Goal: Task Accomplishment & Management: Manage account settings

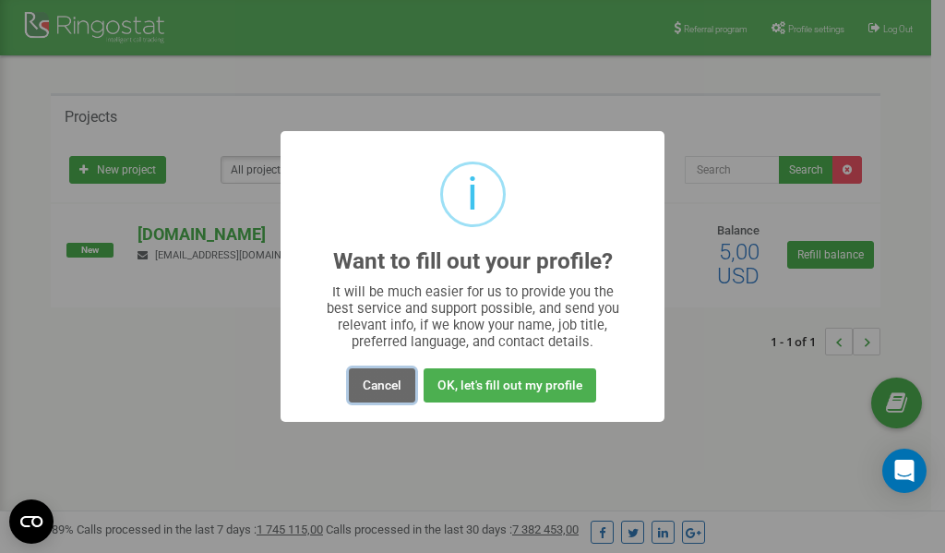
click at [368, 390] on button "Cancel" at bounding box center [382, 385] width 66 height 34
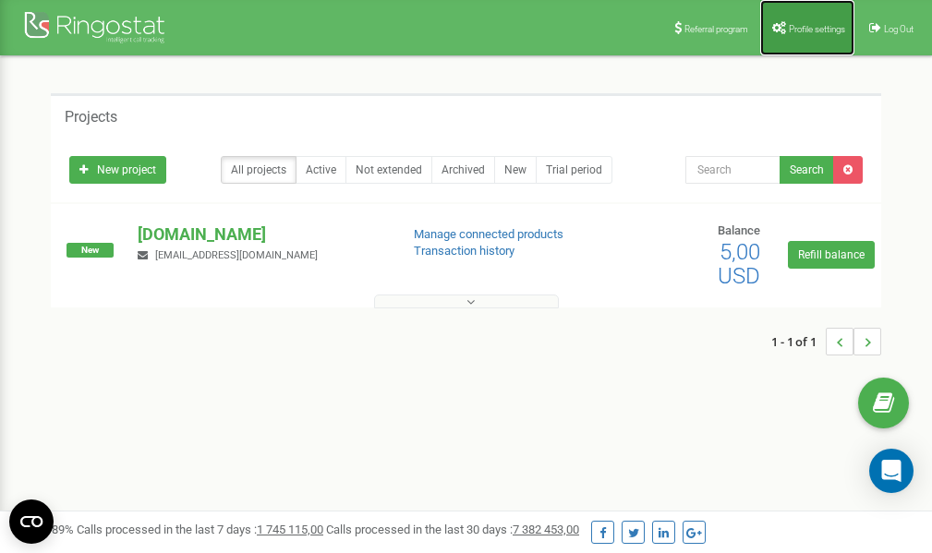
click at [804, 24] on span "Profile settings" at bounding box center [816, 29] width 56 height 10
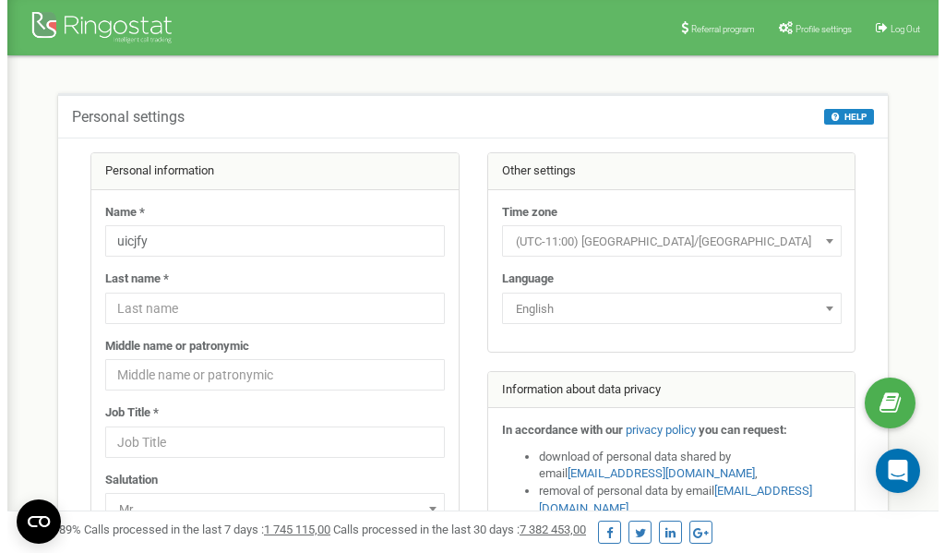
scroll to position [92, 0]
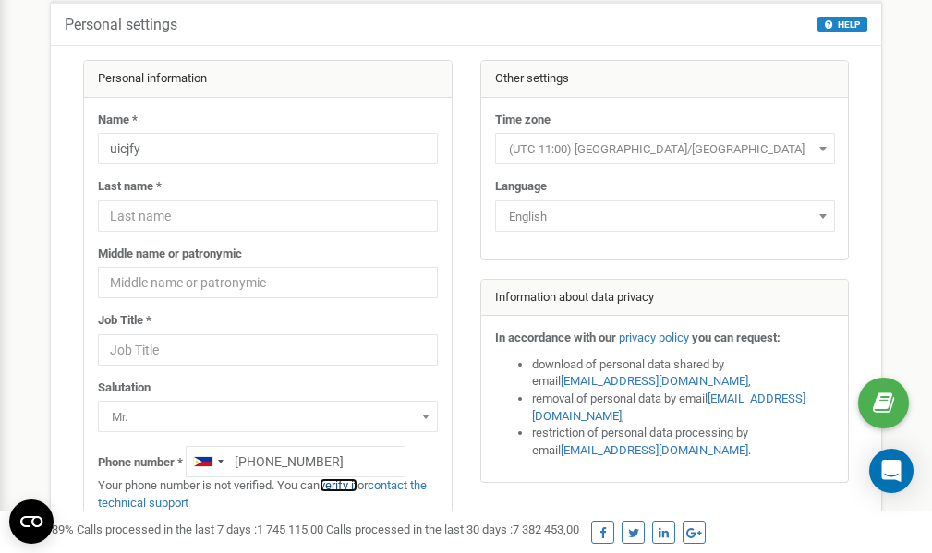
click at [345, 485] on link "verify it" at bounding box center [338, 485] width 38 height 14
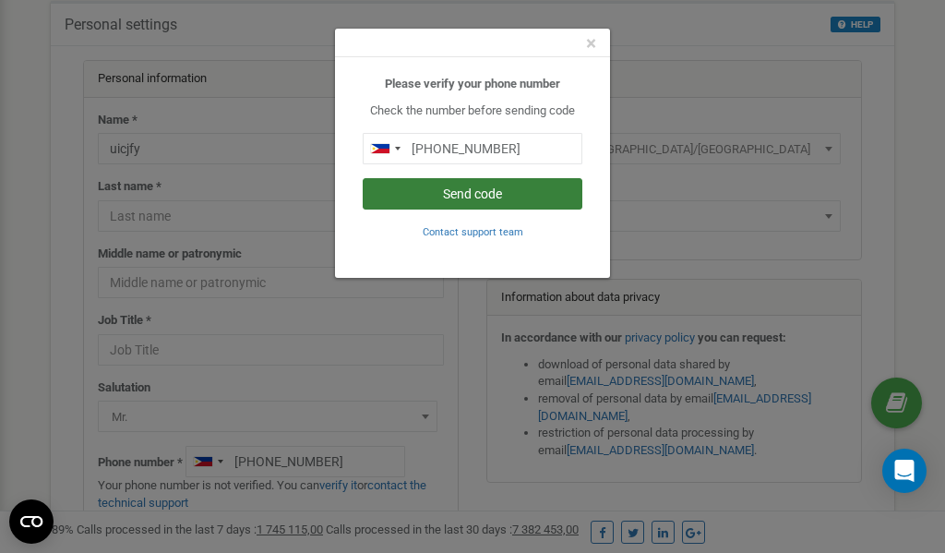
click at [476, 193] on button "Send code" at bounding box center [473, 193] width 220 height 31
